Goal: Find specific page/section: Find specific page/section

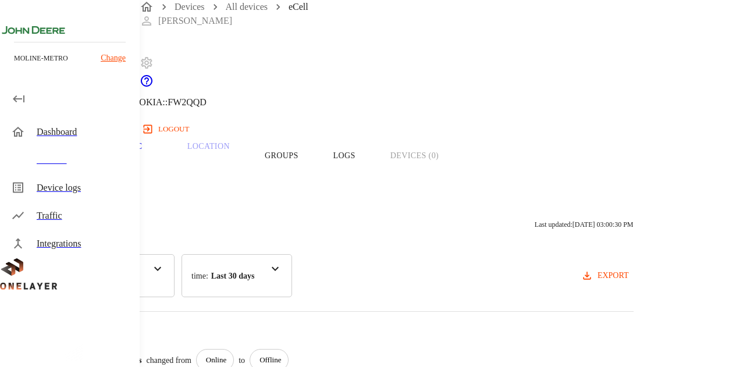
scroll to position [199, 0]
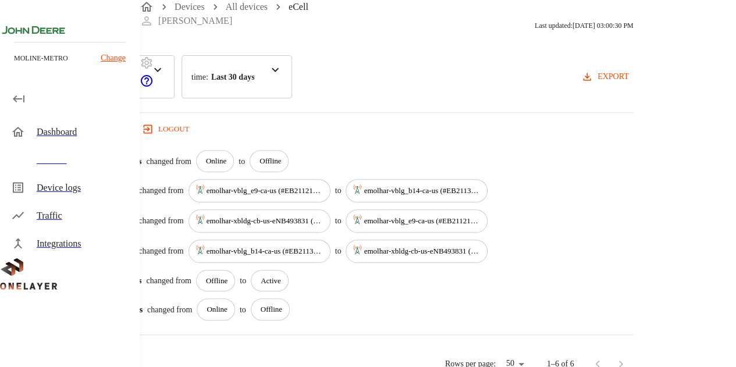
click at [460, 263] on div "Cell changed from emolhar-vblg_b14-ca-us (#EB211311833::NOKIA::FW2QQD) to emolh…" at bounding box center [376, 251] width 513 height 23
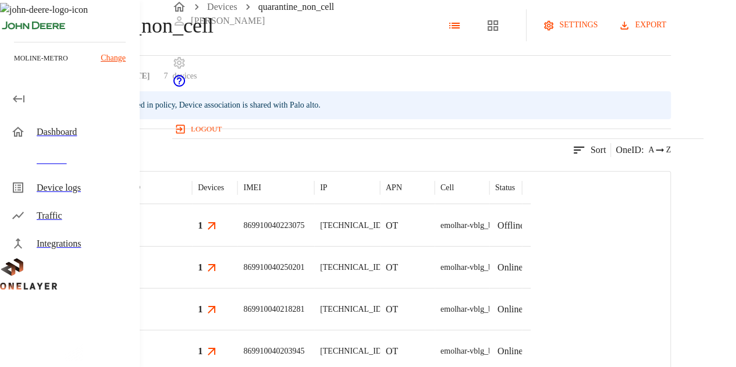
click at [483, 157] on div "7 results match your criteria. Sort OneID : A Z" at bounding box center [335, 143] width 671 height 29
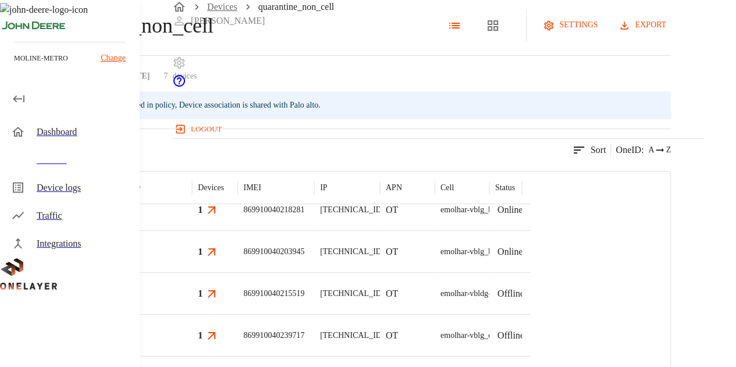
click at [226, 12] on link "Devices" at bounding box center [222, 7] width 30 height 10
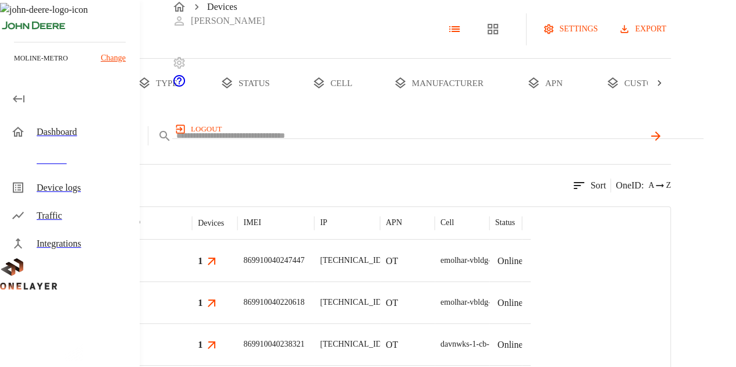
click at [358, 144] on input "text" at bounding box center [409, 135] width 467 height 17
paste input "**********"
type input "**********"
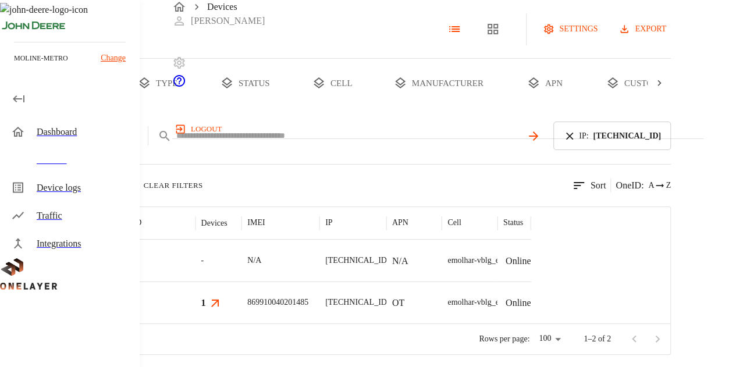
scroll to position [35, 0]
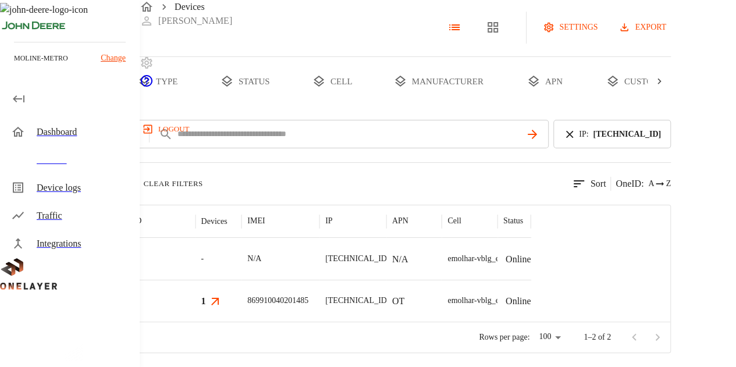
click at [195, 305] on div "eCell #f743f40c" at bounding box center [139, 301] width 111 height 42
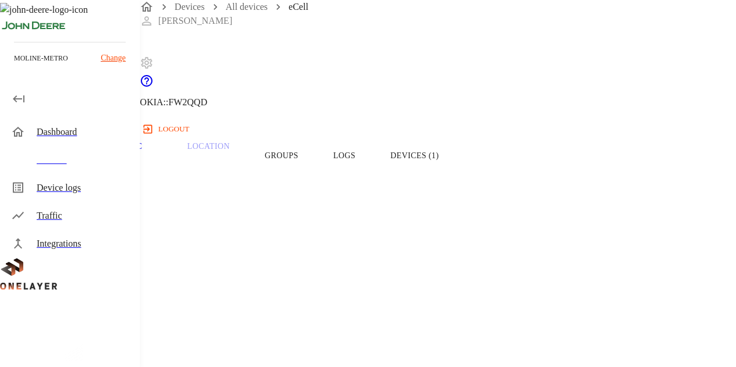
click at [316, 174] on button "Groups" at bounding box center [281, 156] width 69 height 74
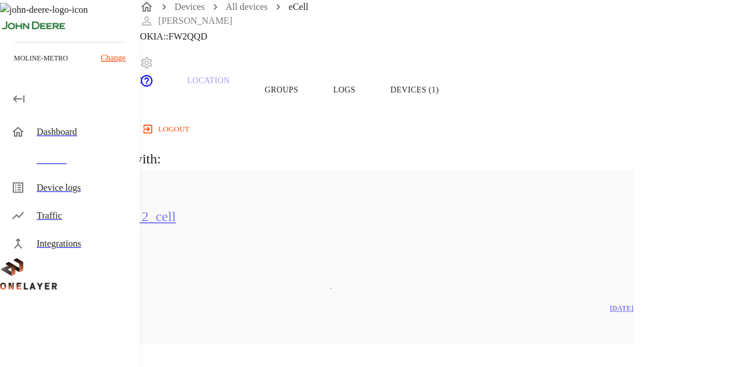
scroll to position [71, 0]
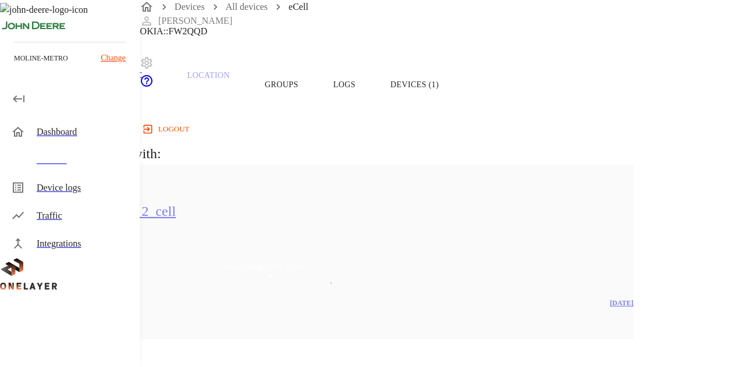
click at [297, 221] on h5 "hx_ot_vbldg_d570_2_cell" at bounding box center [301, 211] width 544 height 19
